Goal: Find specific page/section

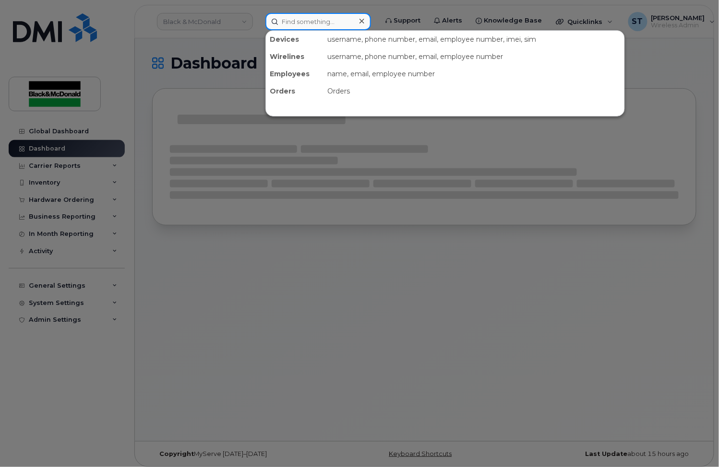
click at [302, 22] on input at bounding box center [318, 21] width 106 height 17
paste input "[PERSON_NAME]"
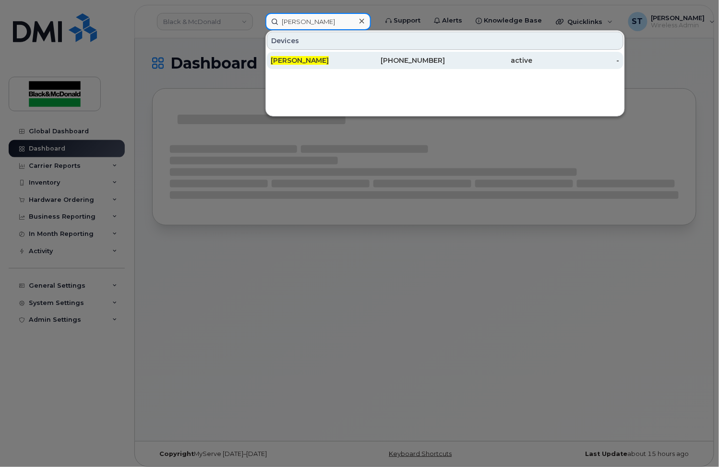
type input "[PERSON_NAME]"
click at [302, 60] on span "[PERSON_NAME]" at bounding box center [300, 60] width 58 height 9
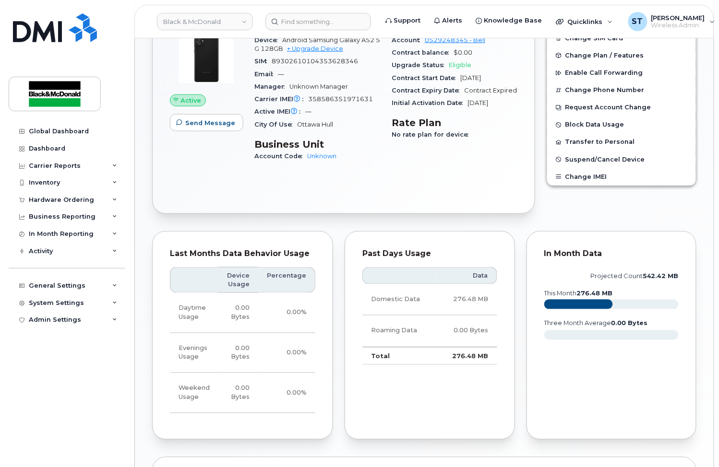
scroll to position [256, 0]
